Goal: Navigation & Orientation: Understand site structure

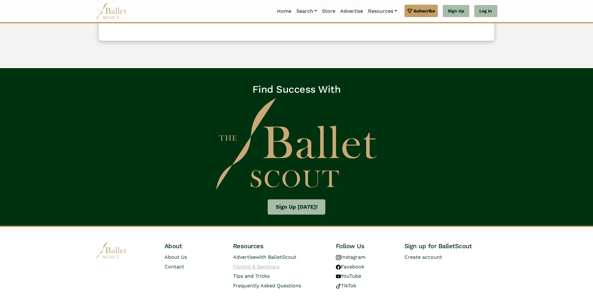
scroll to position [906, 0]
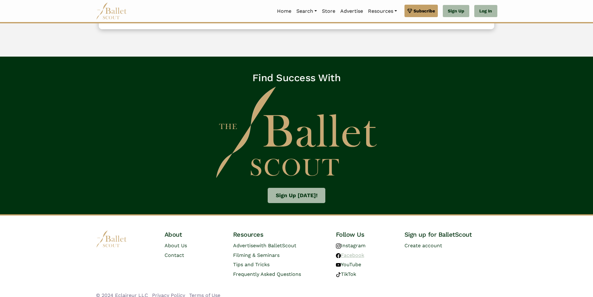
click at [355, 253] on link "Facebook" at bounding box center [350, 256] width 28 height 6
click at [177, 253] on link "Contact" at bounding box center [174, 256] width 20 height 6
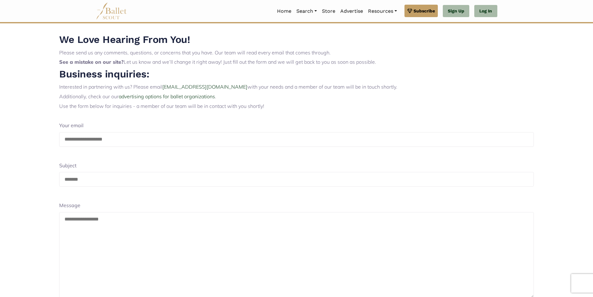
scroll to position [126, 0]
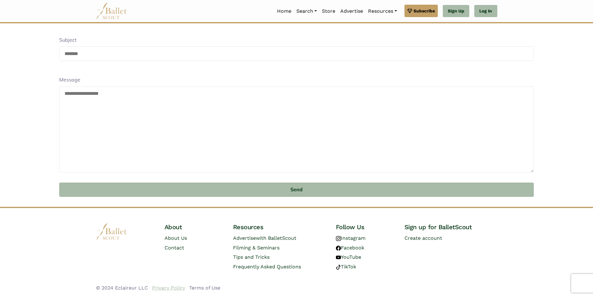
click at [171, 287] on link "Privacy Policy" at bounding box center [168, 288] width 33 height 6
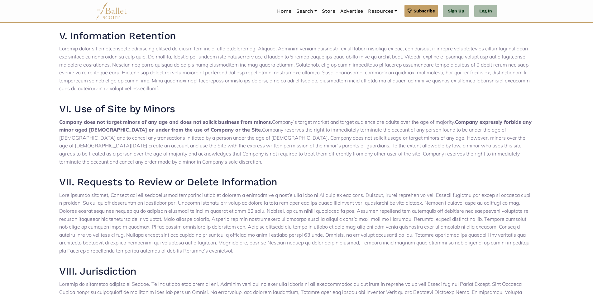
scroll to position [449, 0]
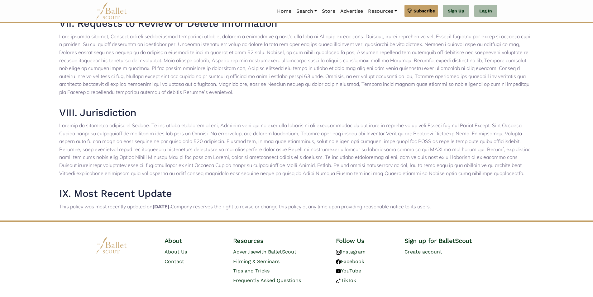
click at [204, 297] on link "Terms of Use" at bounding box center [204, 302] width 31 height 6
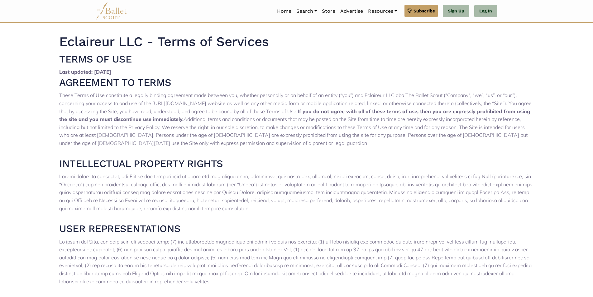
click at [187, 135] on p "These Terms of Use constitute a legally binding agreement made between you, whe…" at bounding box center [296, 120] width 474 height 56
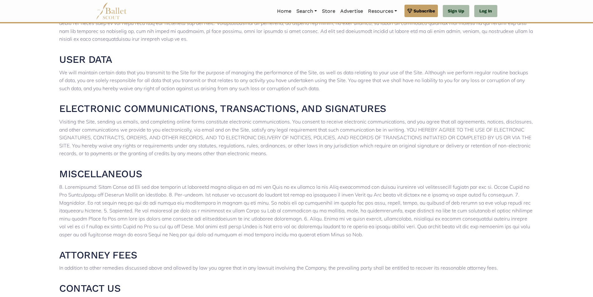
scroll to position [1149, 0]
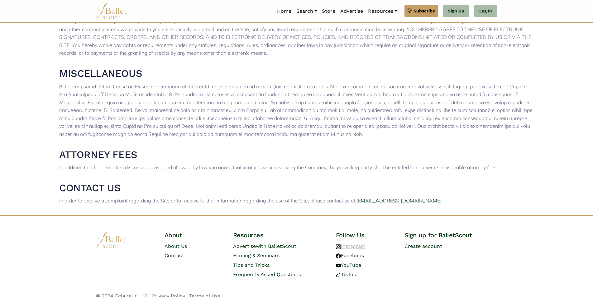
click at [353, 243] on link "Instagram" at bounding box center [351, 246] width 30 height 6
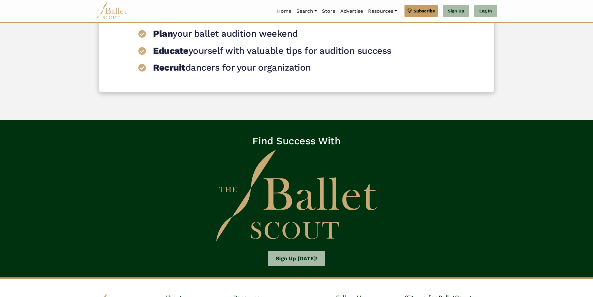
scroll to position [921, 0]
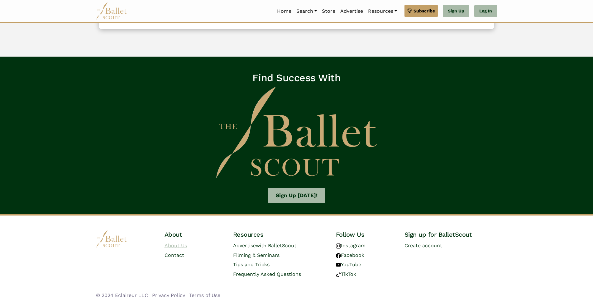
click at [181, 243] on link "About Us" at bounding box center [175, 246] width 22 height 6
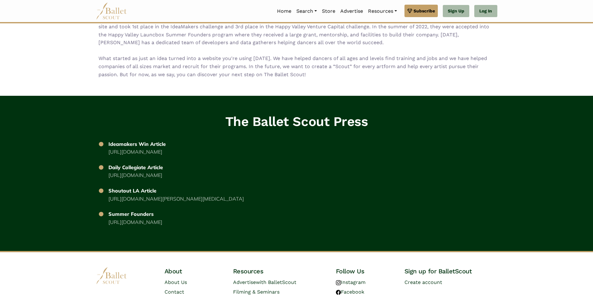
scroll to position [953, 0]
